Goal: Information Seeking & Learning: Learn about a topic

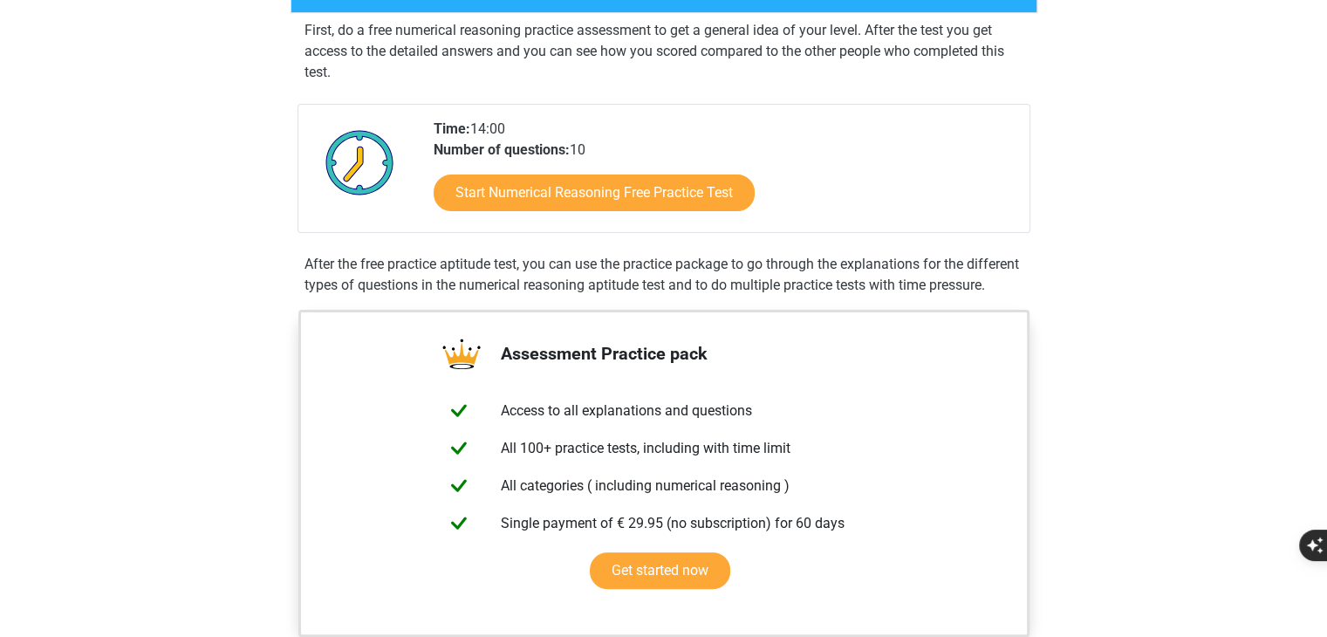
scroll to position [324, 0]
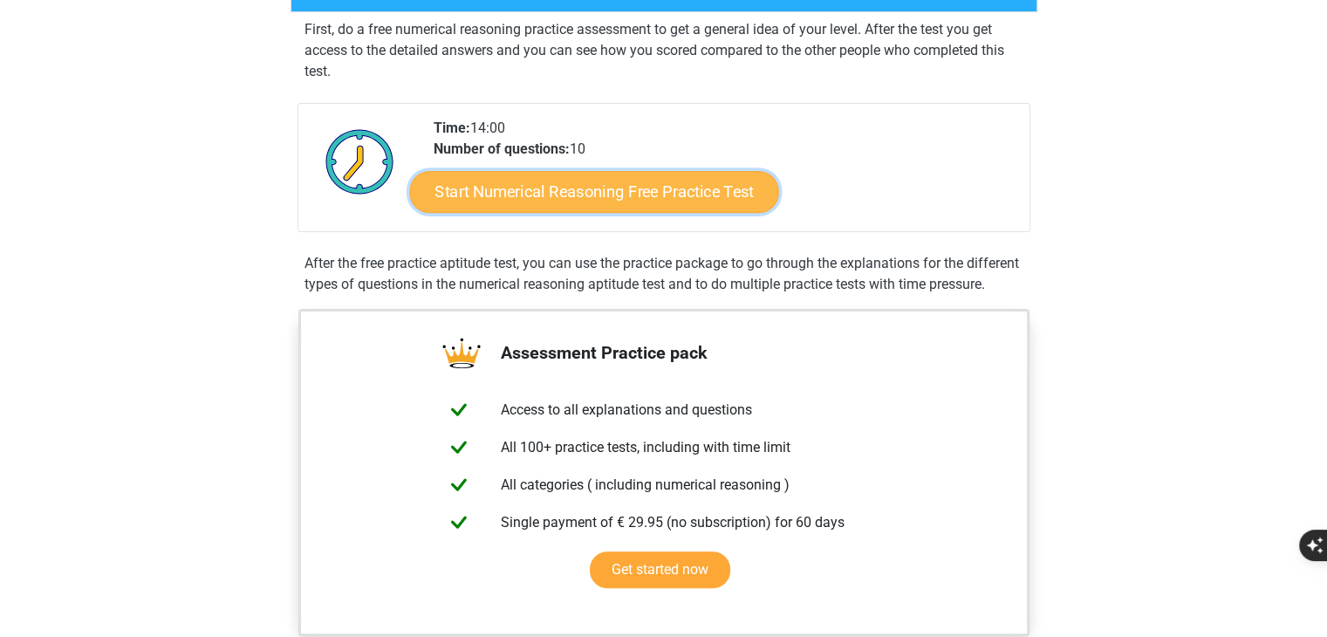
click at [691, 188] on link "Start Numerical Reasoning Free Practice Test" at bounding box center [593, 191] width 369 height 42
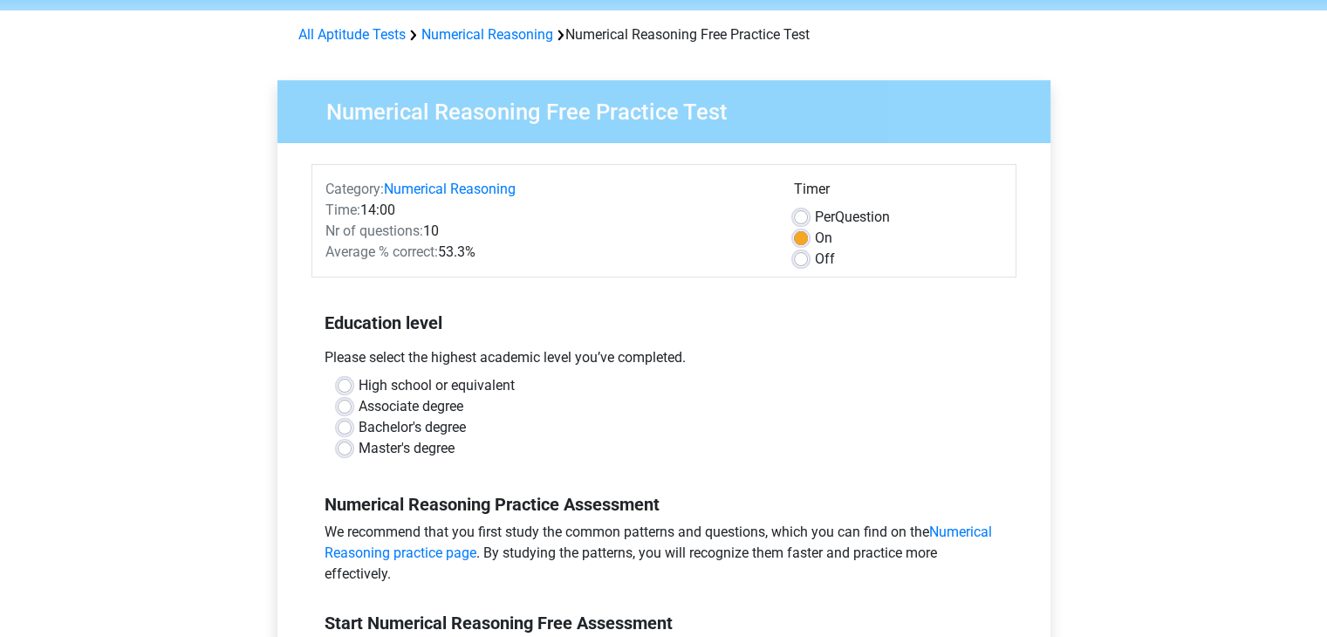
scroll to position [65, 0]
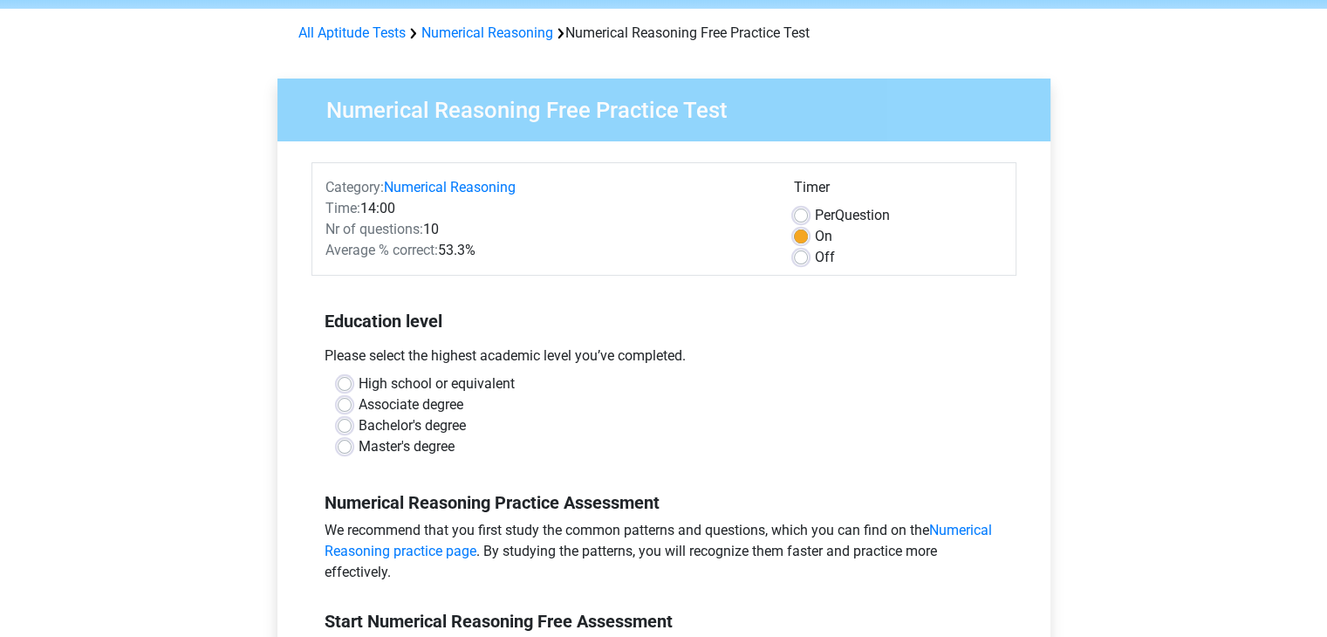
click at [430, 447] on label "Master's degree" at bounding box center [406, 446] width 96 height 21
click at [352, 447] on input "Master's degree" at bounding box center [345, 444] width 14 height 17
radio input "true"
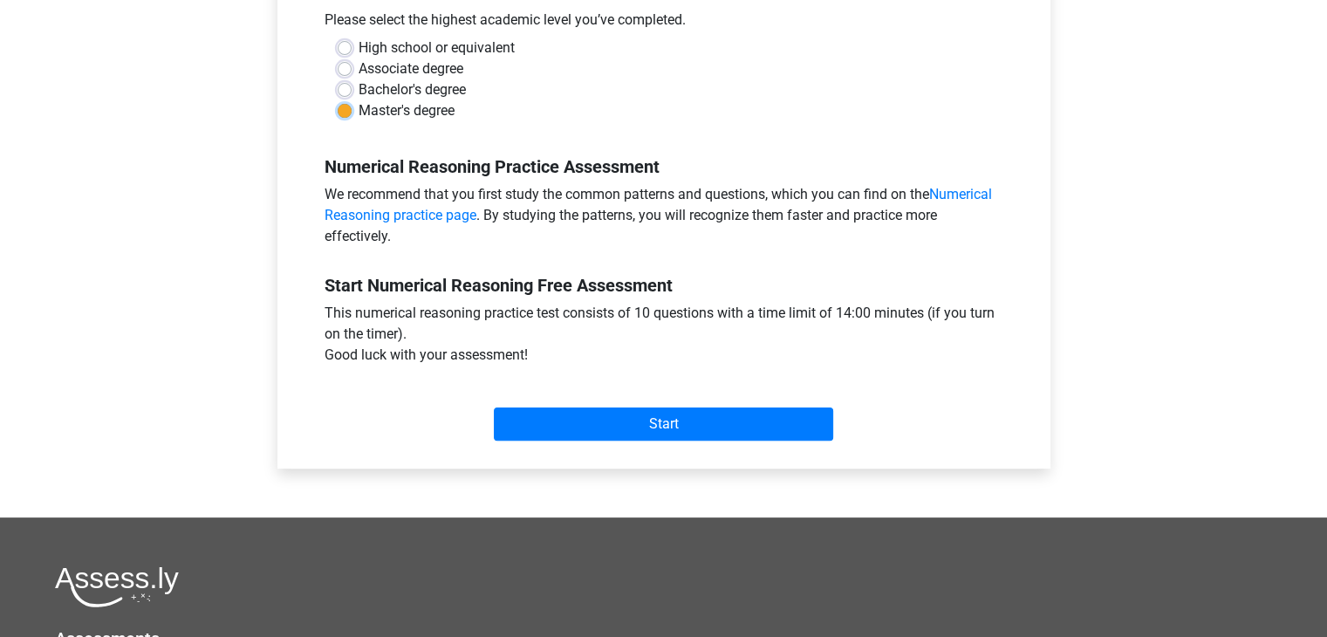
scroll to position [420, 0]
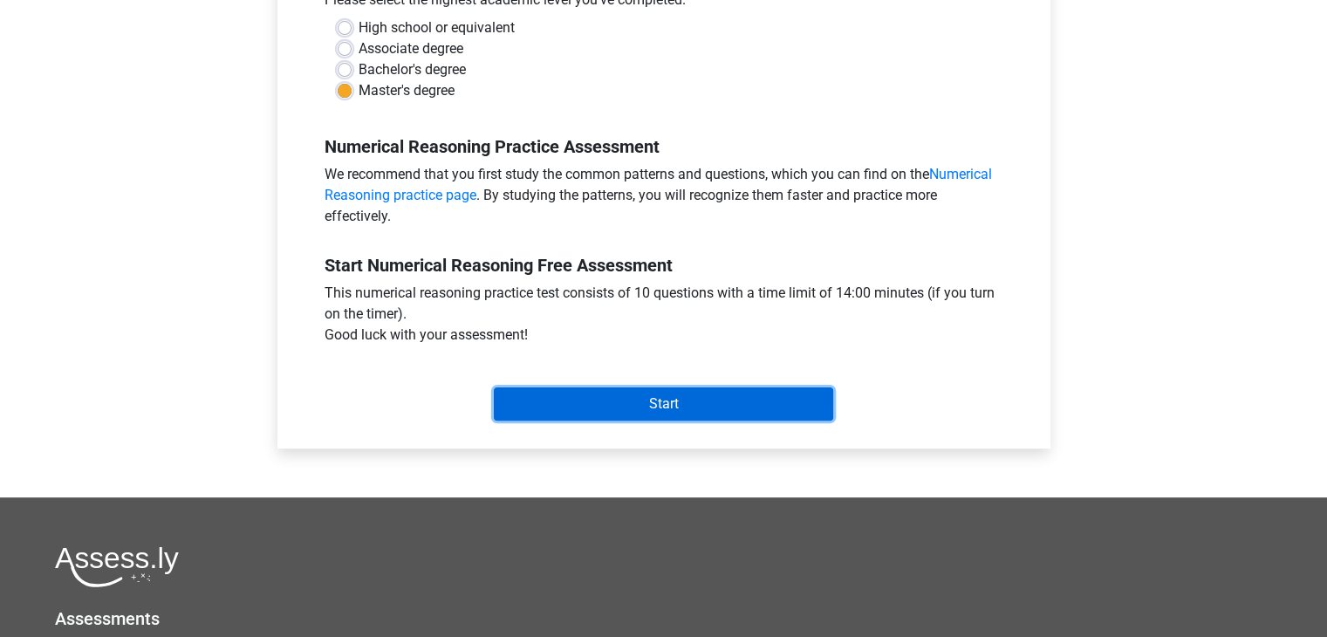
click at [584, 388] on input "Start" at bounding box center [663, 403] width 339 height 33
